Goal: Task Accomplishment & Management: Manage account settings

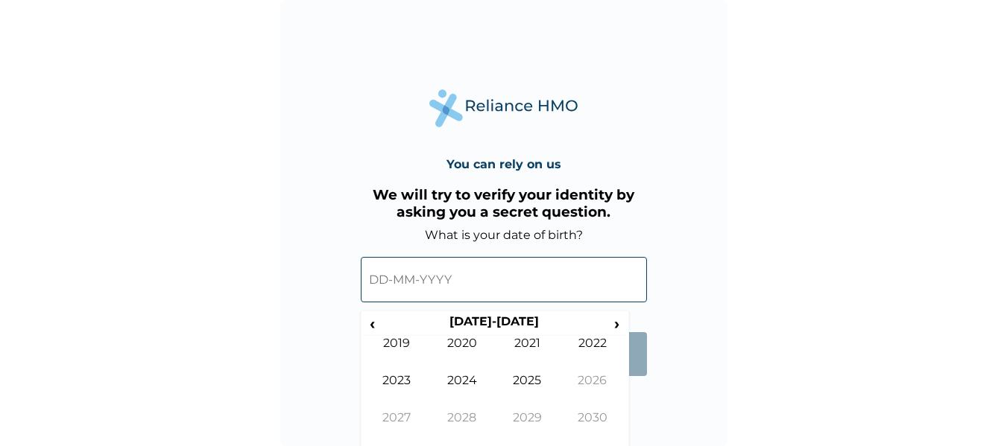
click at [397, 278] on input "text" at bounding box center [504, 279] width 286 height 45
click at [639, 391] on form "What is your date of birth? ‹ 2020-2029 › 2019 2020 2021 2022 2023 2024 2025 20…" at bounding box center [504, 309] width 286 height 163
click at [436, 355] on form "What is your date of birth? ‹ 2020-2029 › 2019 2020 2021 2022 2023 2024 2025 20…" at bounding box center [504, 309] width 286 height 163
click at [373, 320] on span "‹" at bounding box center [372, 324] width 16 height 19
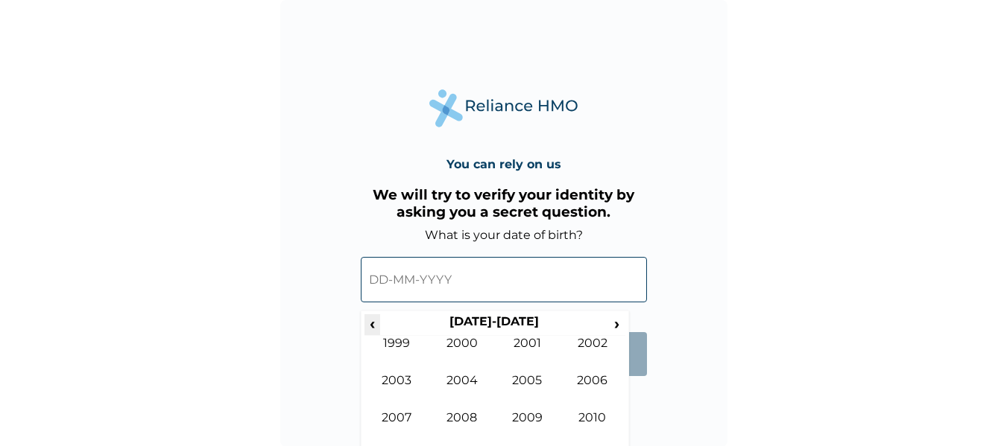
click at [373, 320] on span "‹" at bounding box center [372, 324] width 16 height 19
click at [584, 335] on th "1990-1999" at bounding box center [494, 325] width 229 height 21
click at [598, 352] on td "1992" at bounding box center [593, 354] width 66 height 37
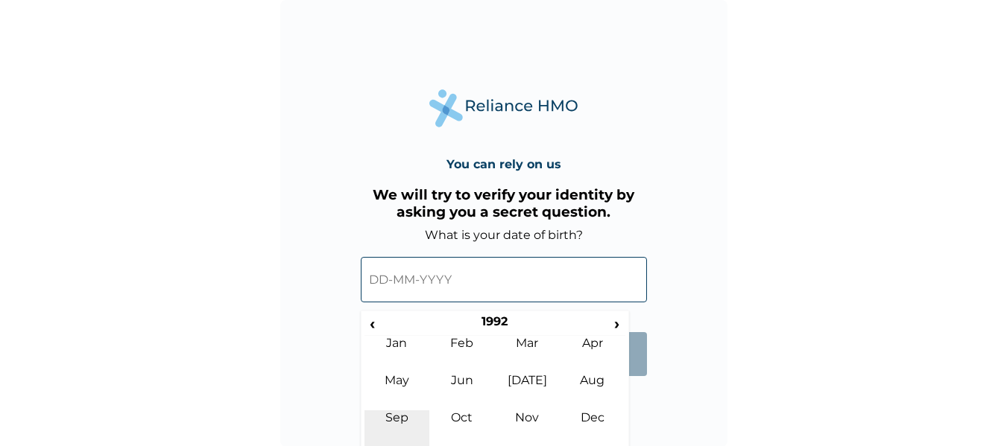
click at [392, 424] on td "Sep" at bounding box center [397, 429] width 66 height 37
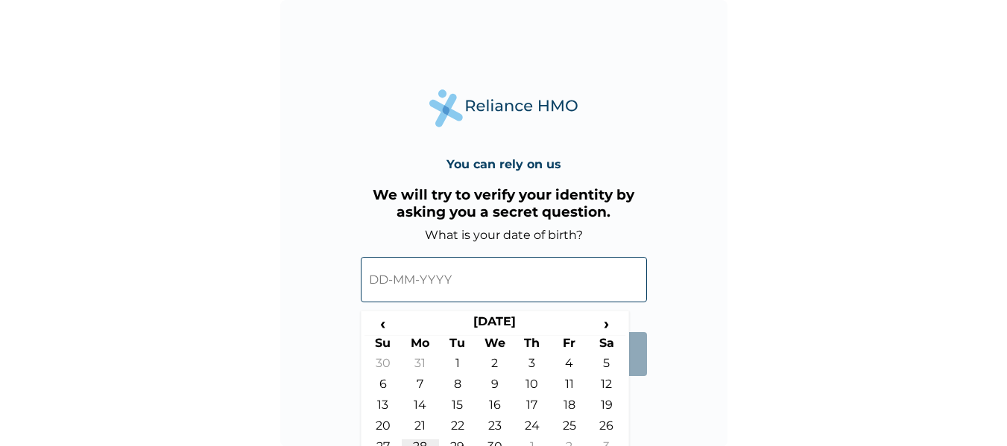
click at [417, 443] on td "28" at bounding box center [420, 450] width 37 height 21
type input "28-09-1992"
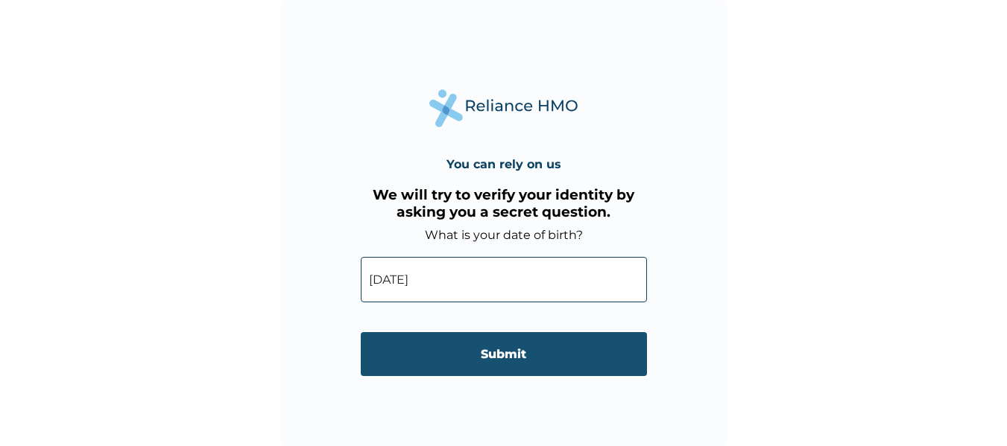
click at [487, 353] on input "Submit" at bounding box center [504, 354] width 286 height 44
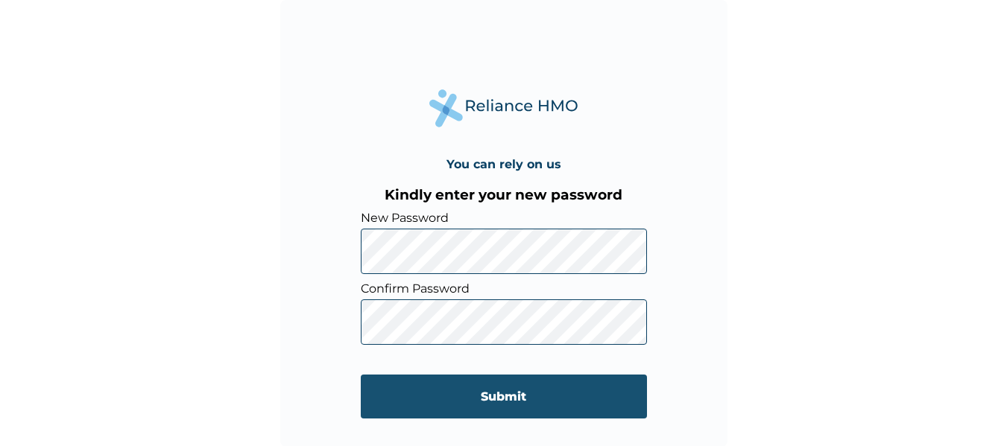
click at [483, 391] on input "Submit" at bounding box center [504, 397] width 286 height 44
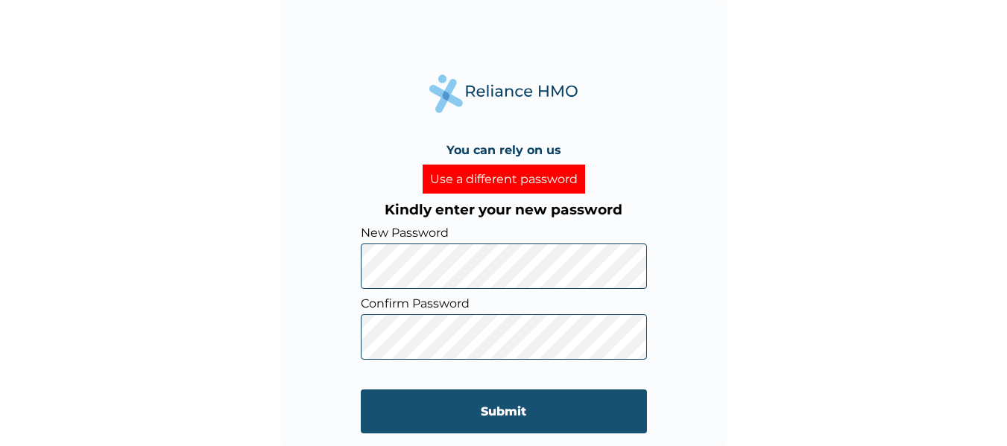
click at [446, 412] on input "Submit" at bounding box center [504, 412] width 286 height 44
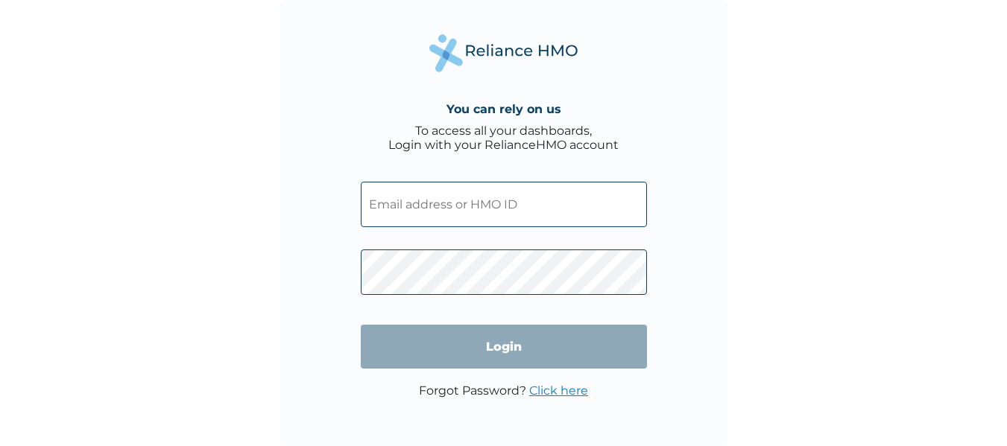
type input "Reliance hmo"
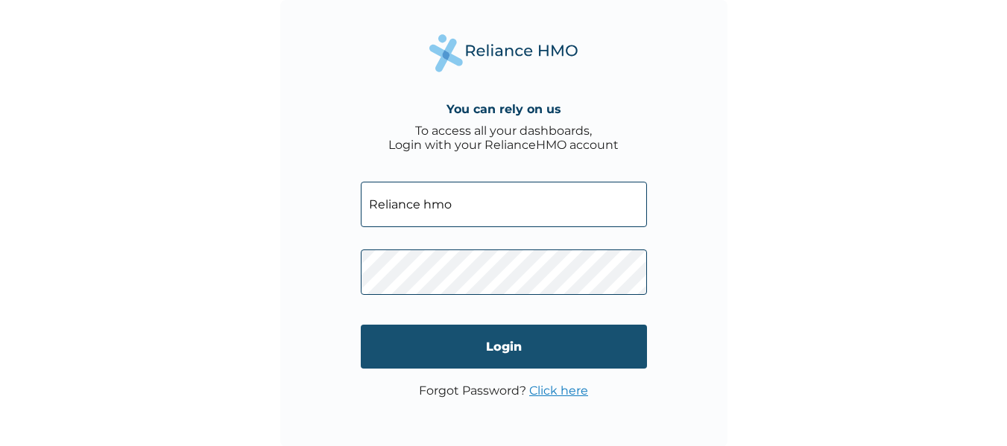
click at [475, 347] on input "Login" at bounding box center [504, 347] width 286 height 44
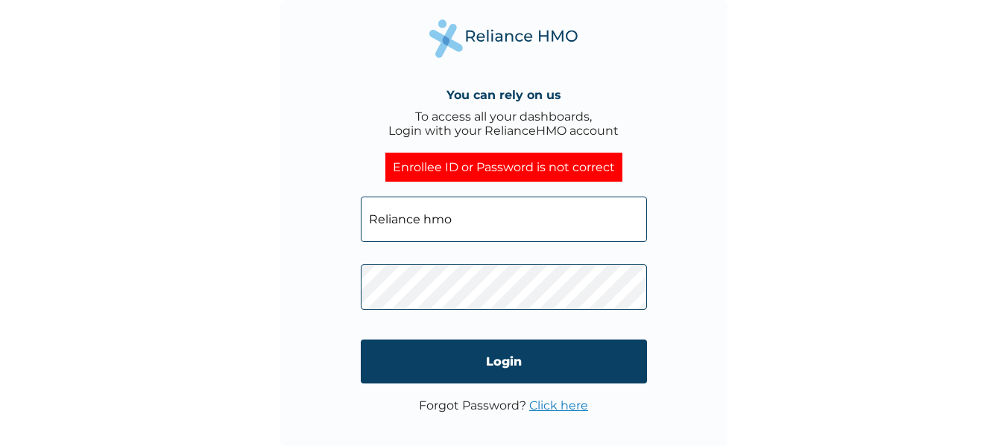
click at [475, 221] on input "Reliance hmo" at bounding box center [504, 219] width 286 height 45
type input "R"
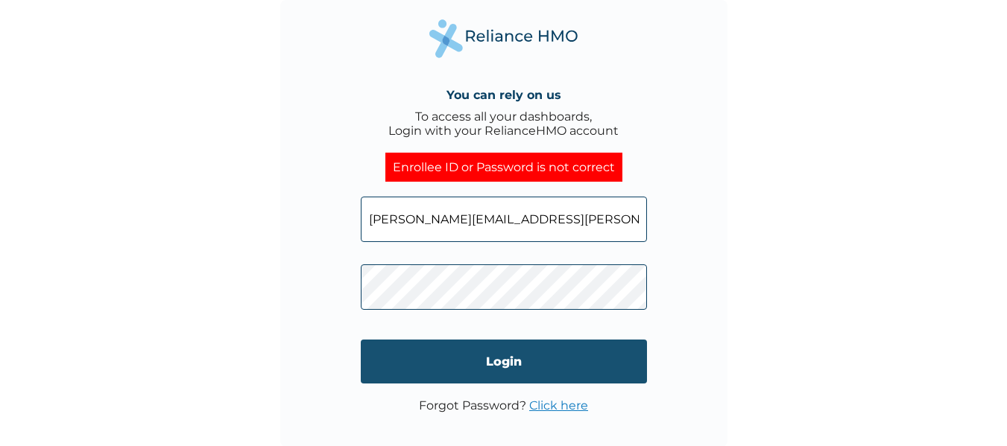
type input "angela.peters@kininsokoncepts.com"
click at [496, 372] on input "Login" at bounding box center [504, 362] width 286 height 44
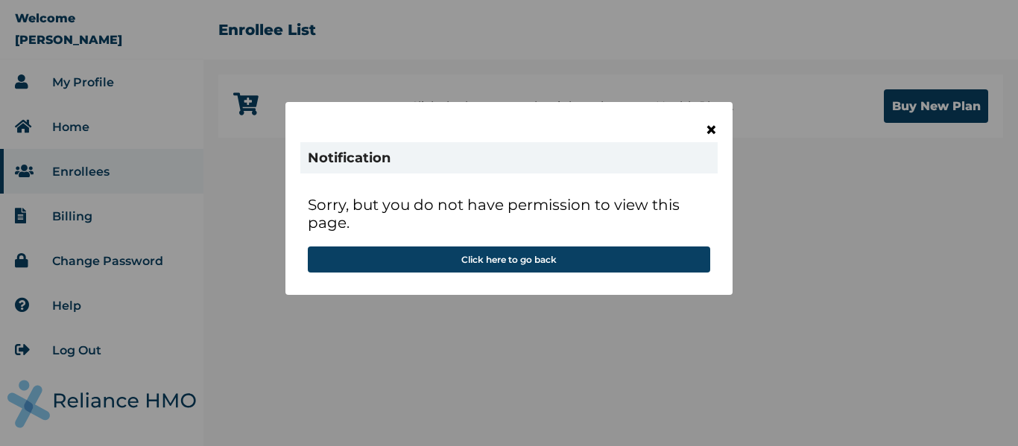
click at [713, 127] on span "×" at bounding box center [711, 129] width 13 height 25
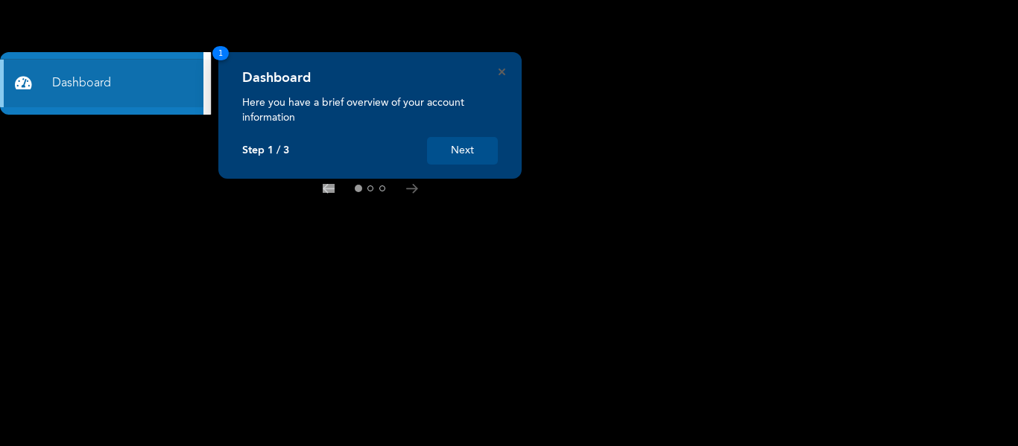
click at [455, 155] on button "Next" at bounding box center [462, 151] width 71 height 28
